Goal: Transaction & Acquisition: Purchase product/service

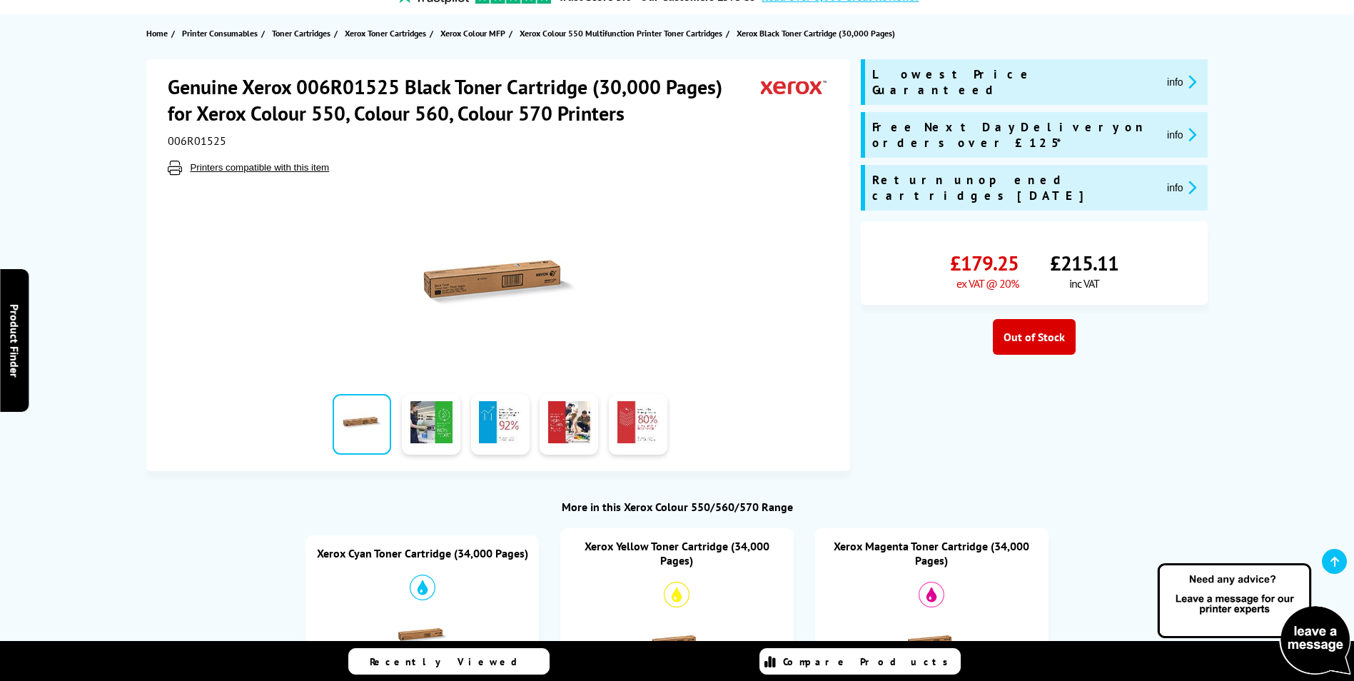
click at [455, 295] on img at bounding box center [500, 281] width 157 height 157
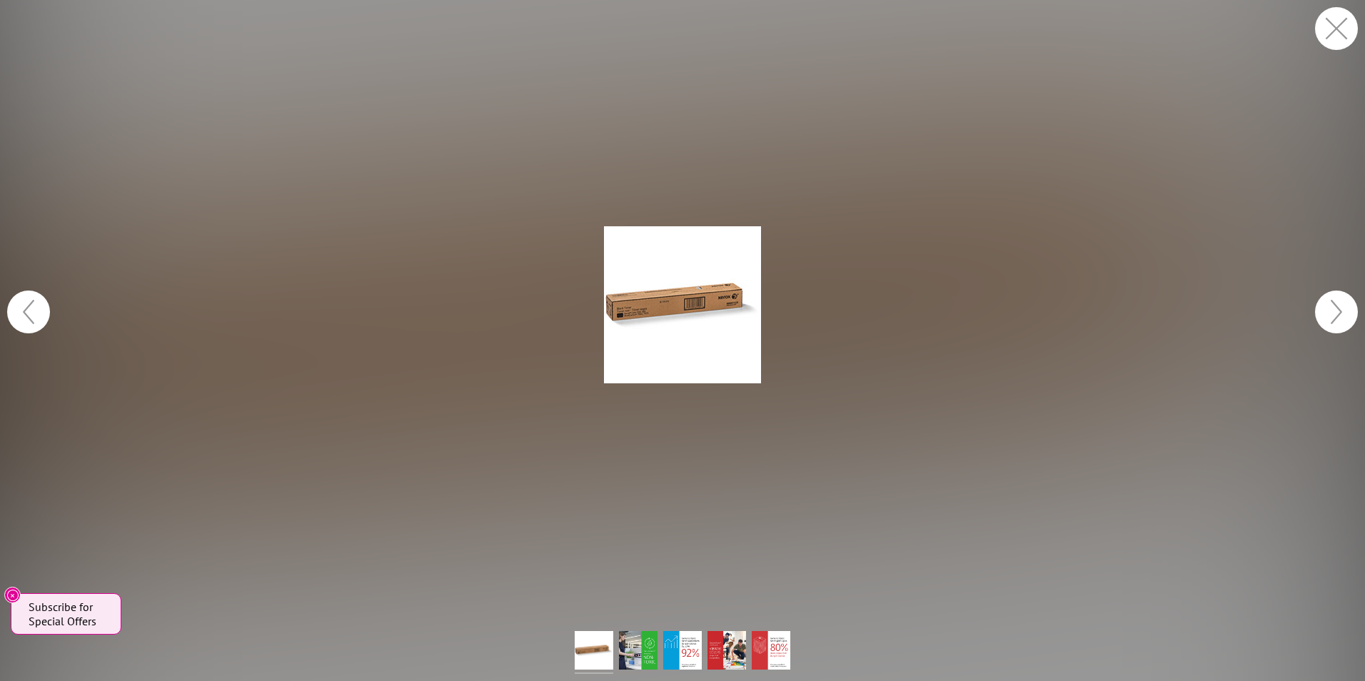
click at [853, 318] on figure at bounding box center [682, 304] width 1365 height 581
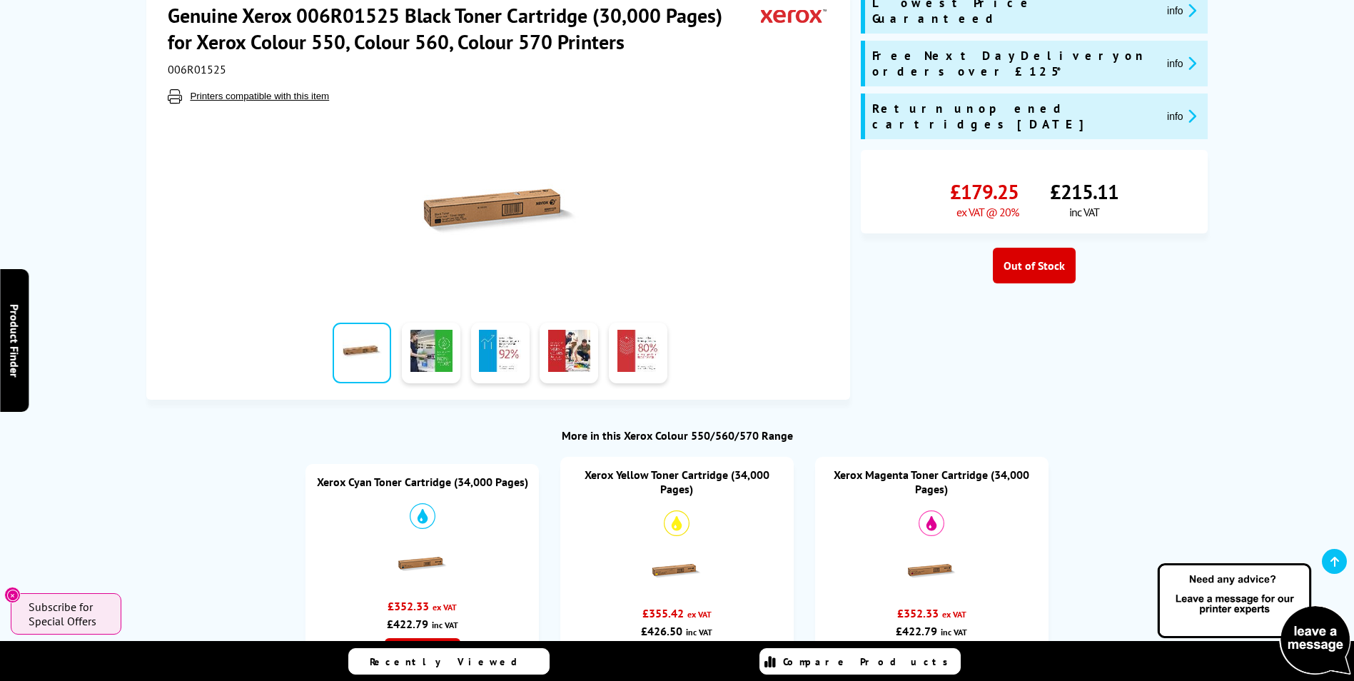
scroll to position [143, 0]
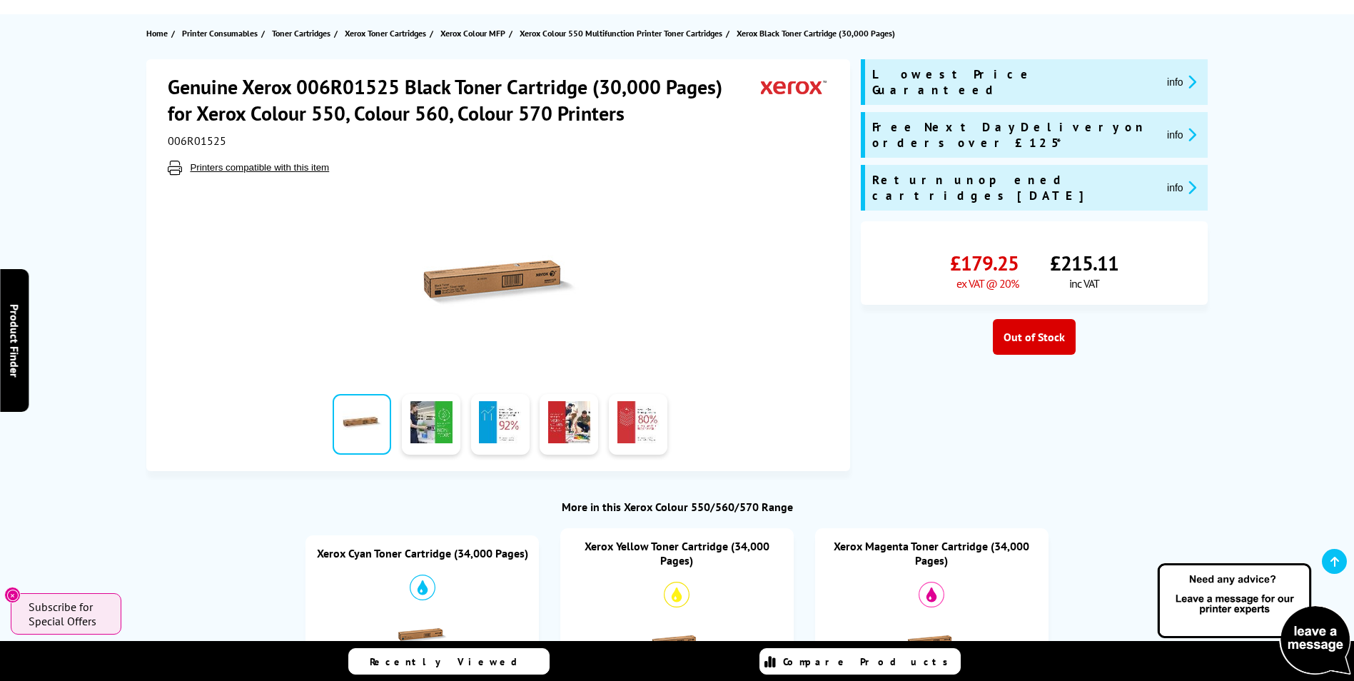
click at [394, 88] on h1 "Genuine Xerox 006R01525 Black Toner Cartridge (30,000 Pages) for Xerox Colour 5…" at bounding box center [464, 100] width 593 height 53
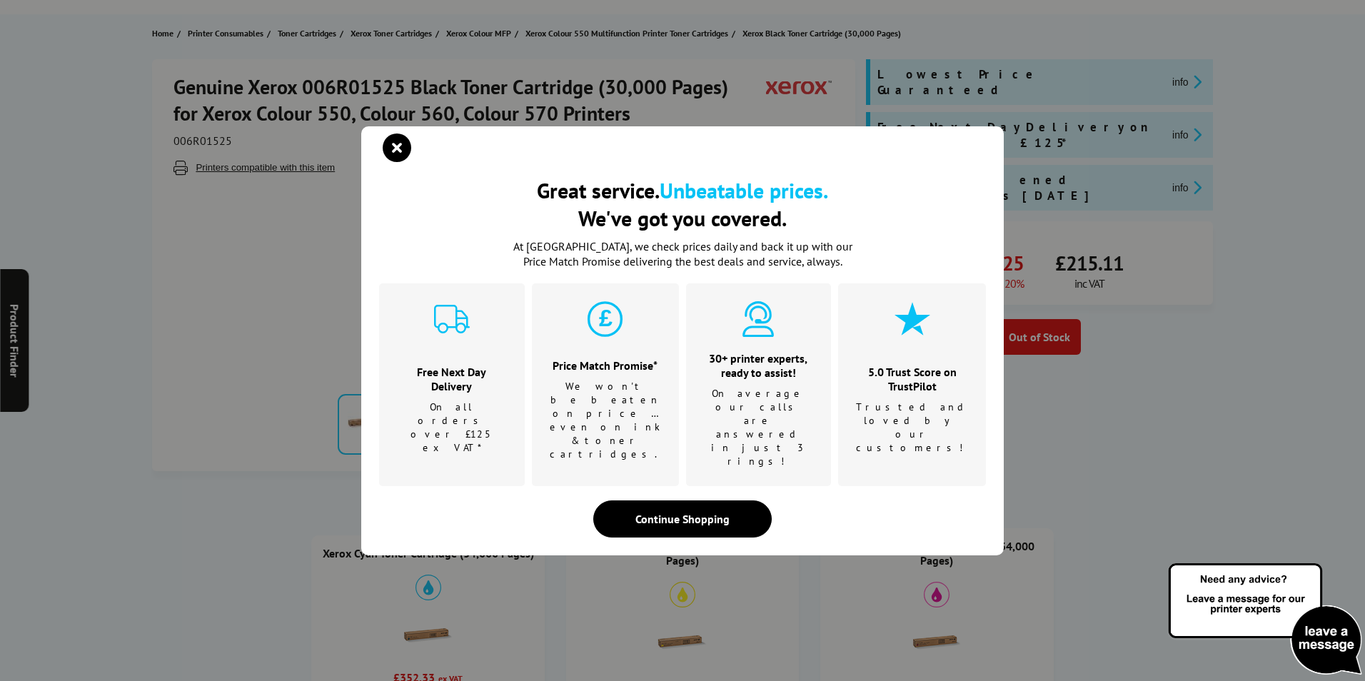
click at [394, 88] on div "Great service. Unbeatable prices. We've got you covered. Great service. Unbeata…" at bounding box center [682, 340] width 1365 height 681
click at [668, 472] on div "Great service. Unbeatable prices. We've got you covered. At Printerland, we che…" at bounding box center [682, 356] width 607 height 361
click at [635, 500] on div "Continue Shopping" at bounding box center [682, 518] width 178 height 37
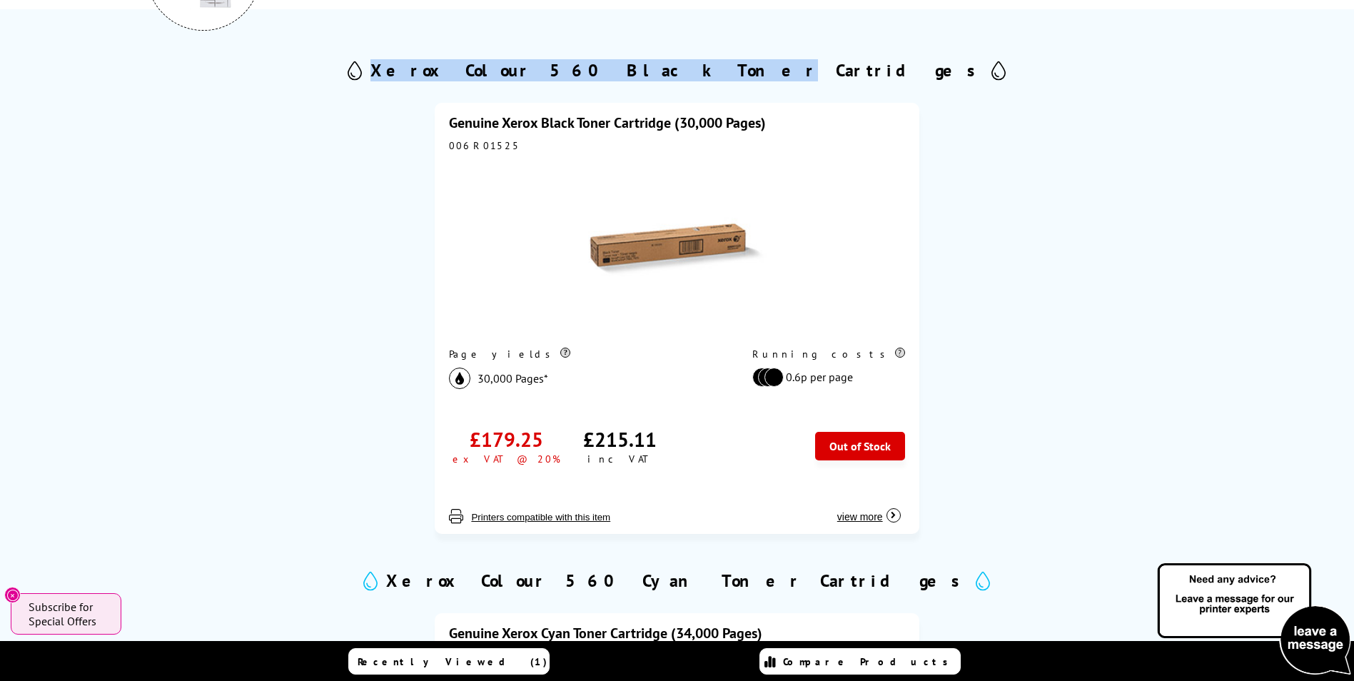
drag, startPoint x: 522, startPoint y: 71, endPoint x: 745, endPoint y: 76, distance: 223.5
click at [745, 76] on div "Xerox Colour 560 Black Toner Cartridges" at bounding box center [676, 70] width 1061 height 29
copy div "Xerox Colour 560 Black Toner"
